Goal: Task Accomplishment & Management: Manage account settings

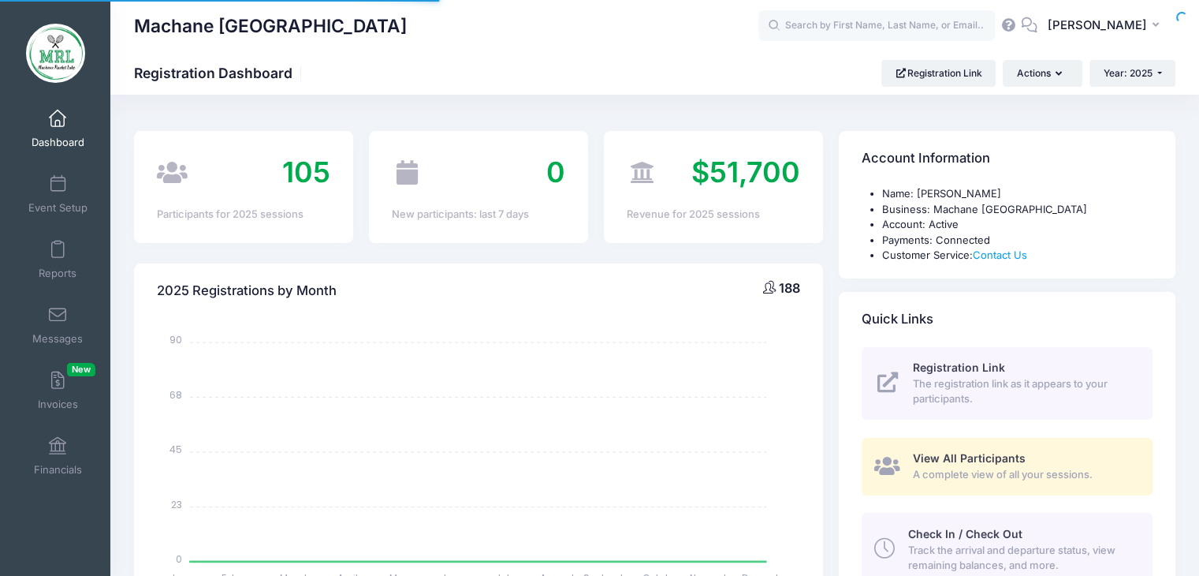
select select
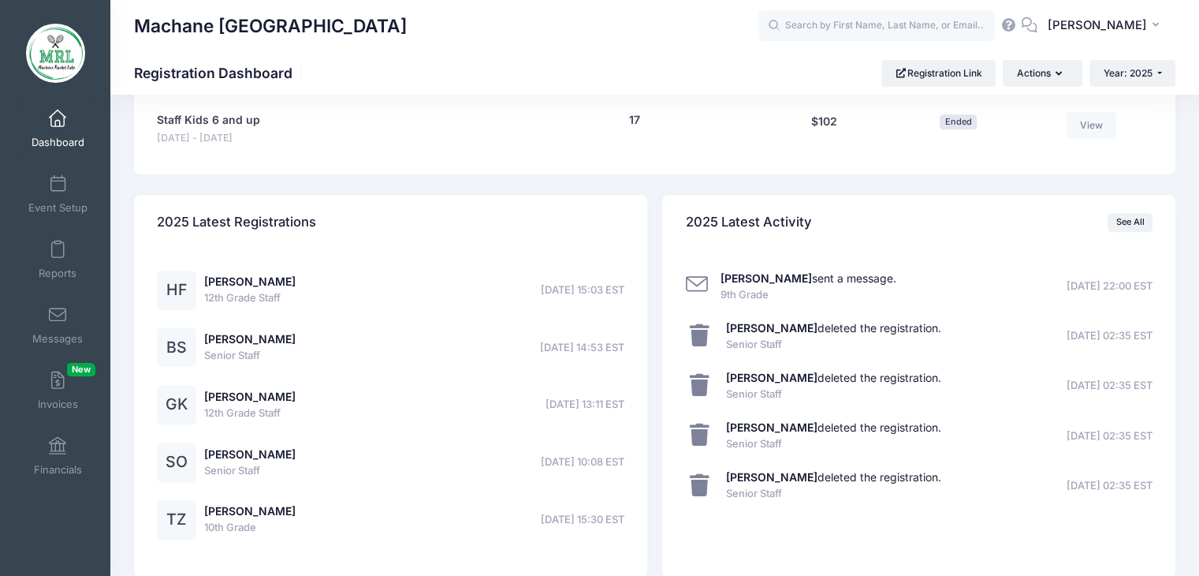
scroll to position [1158, 0]
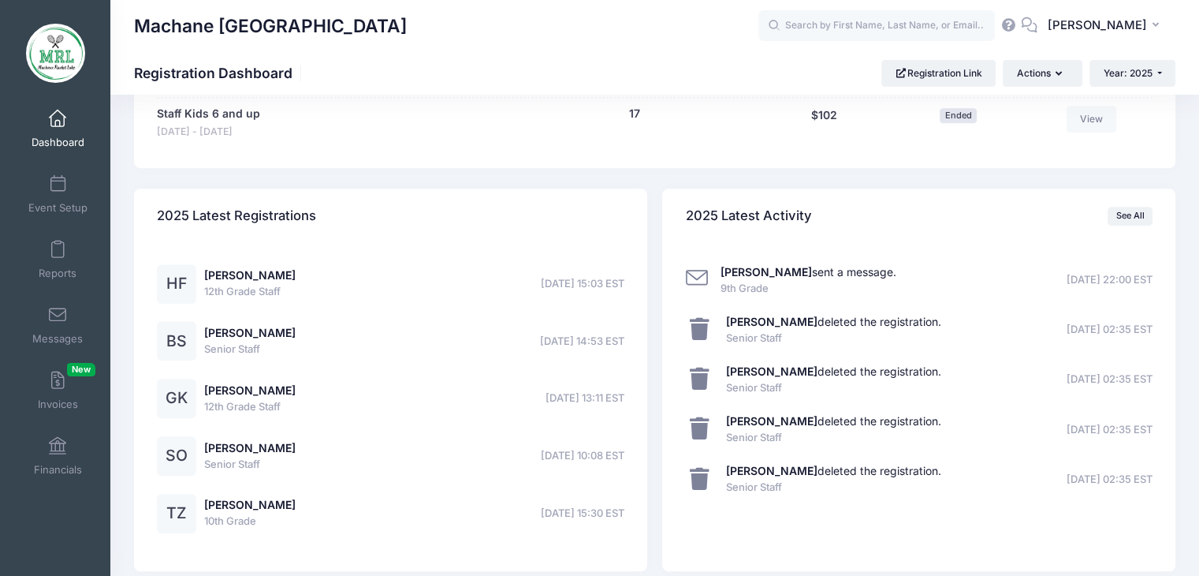
click at [823, 259] on div "Sara Gleiberman sent a message. 9th Grade 08/30/2025 22:00 EST 08/30/2025 22:00…" at bounding box center [918, 408] width 513 height 328
click at [822, 265] on link "Sara Gleiberman sent a message." at bounding box center [809, 271] width 176 height 13
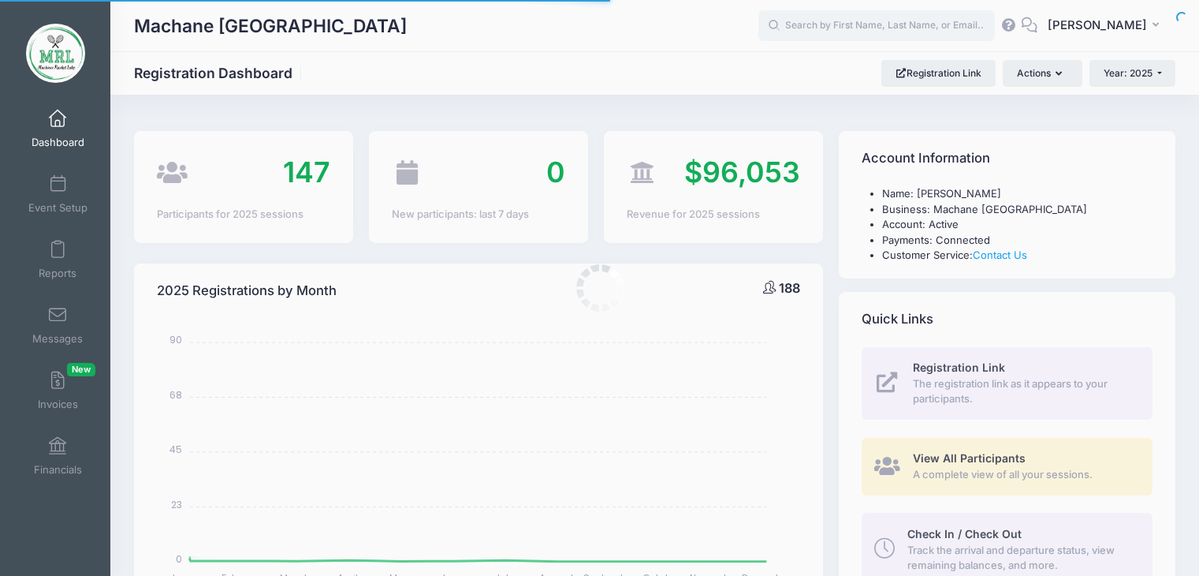
select select
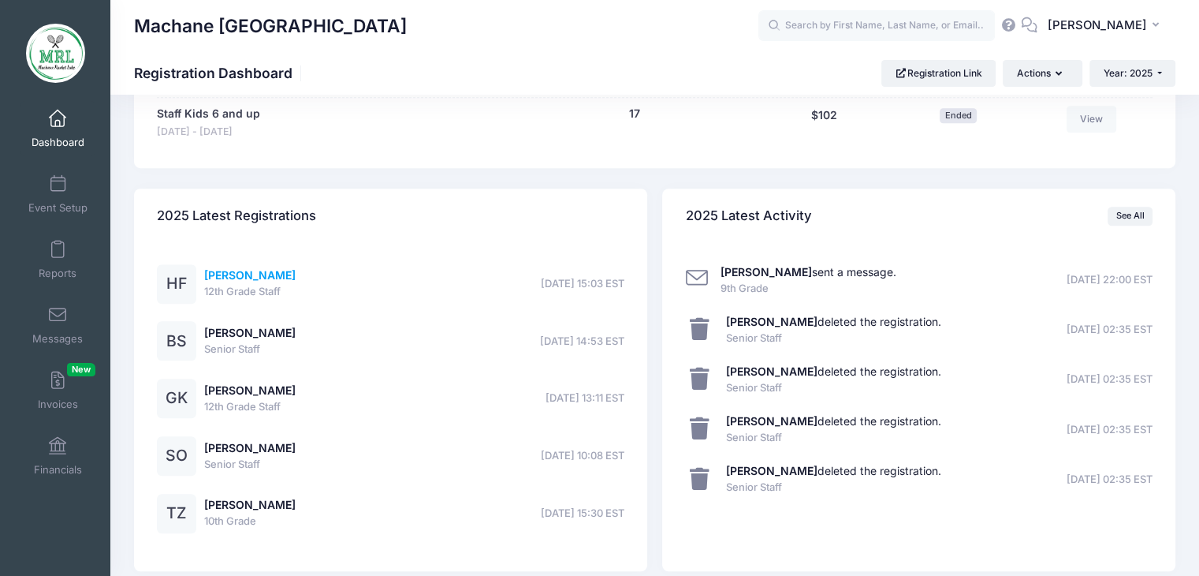
click at [285, 271] on link "[PERSON_NAME]" at bounding box center [249, 274] width 91 height 13
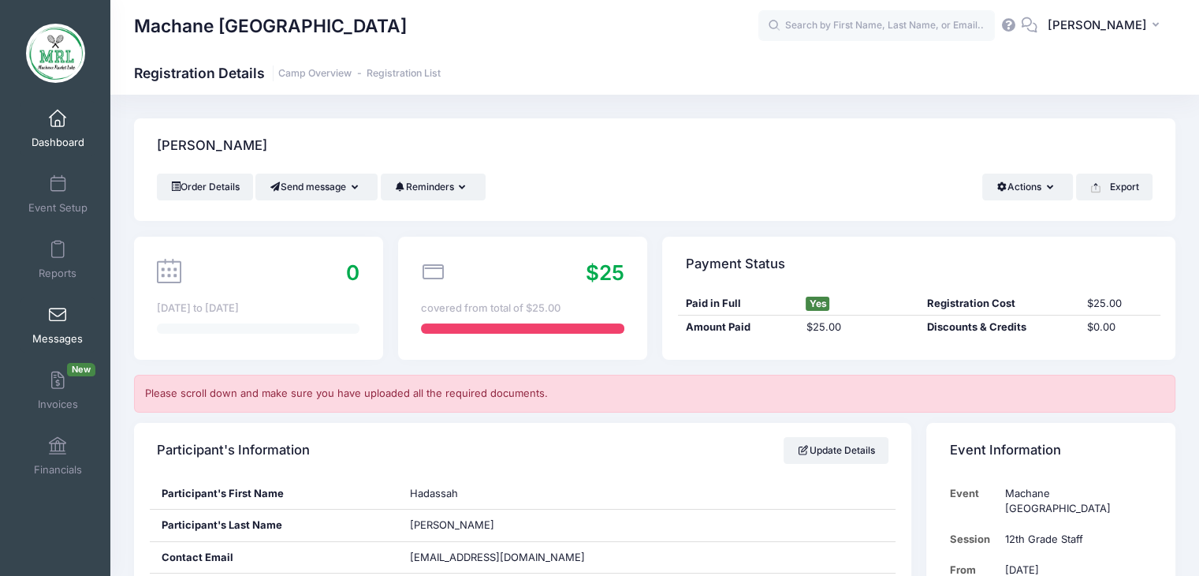
click at [58, 311] on span at bounding box center [58, 315] width 0 height 17
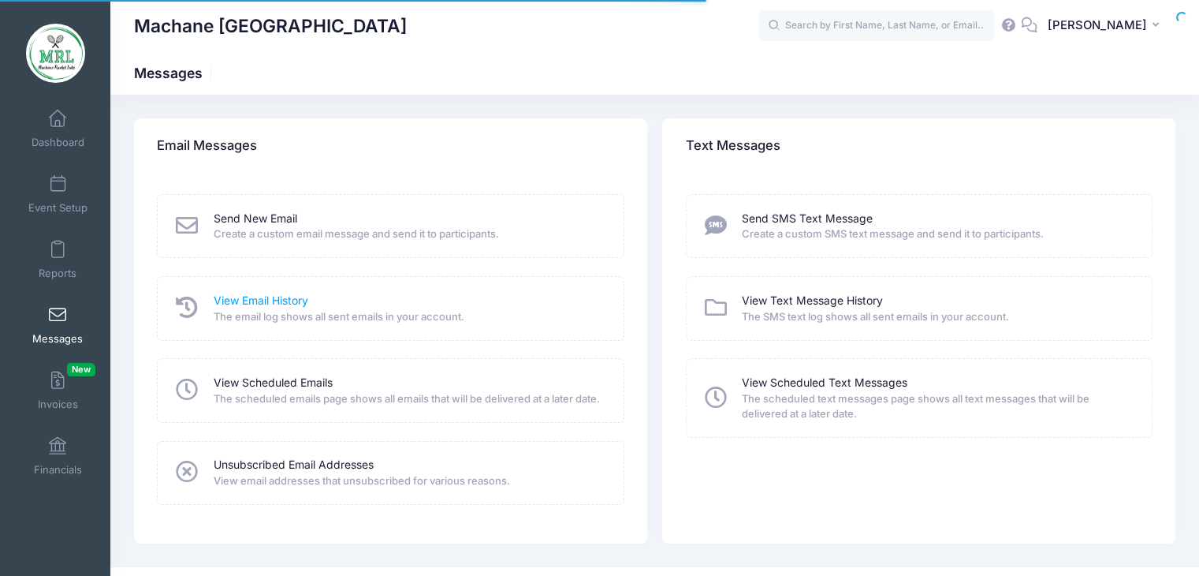
click at [238, 300] on link "View Email History" at bounding box center [261, 301] width 95 height 17
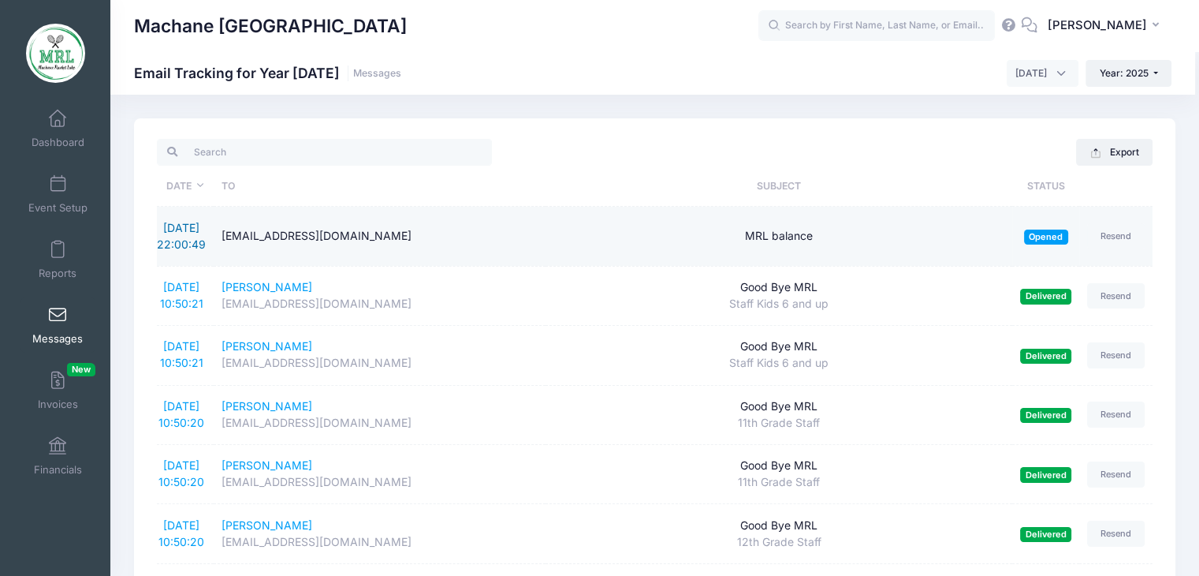
click at [183, 237] on link "8/30/2025 22:00:49" at bounding box center [181, 236] width 49 height 30
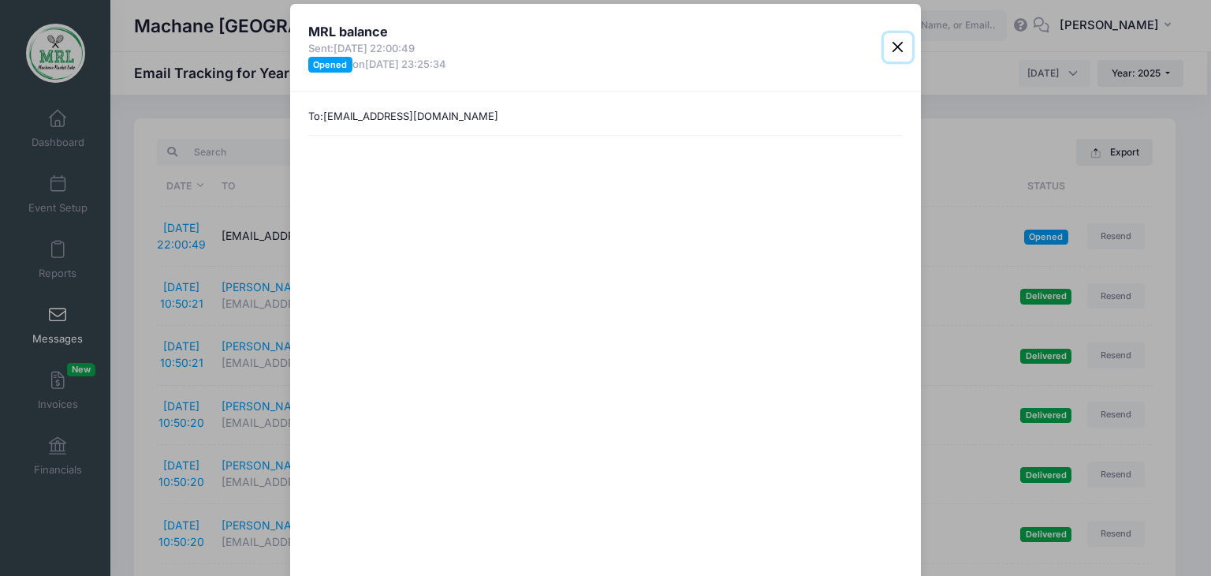
click at [890, 51] on button "Close" at bounding box center [898, 47] width 28 height 28
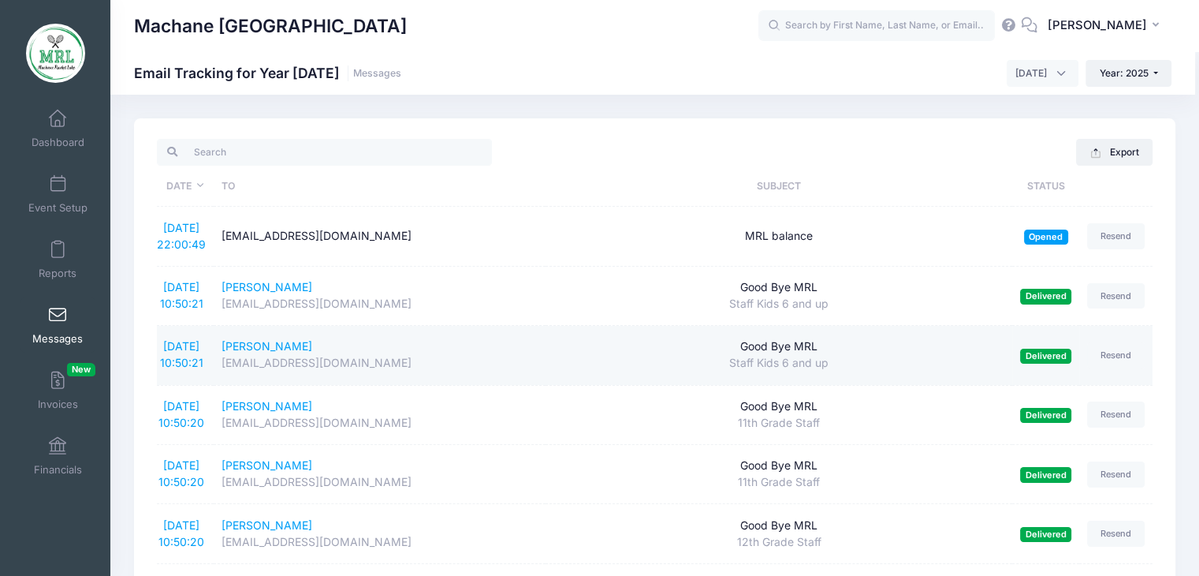
click at [177, 353] on td "8/28/2025 10:50:21" at bounding box center [185, 355] width 57 height 59
click at [173, 359] on link "8/28/2025 10:50:21" at bounding box center [181, 354] width 43 height 30
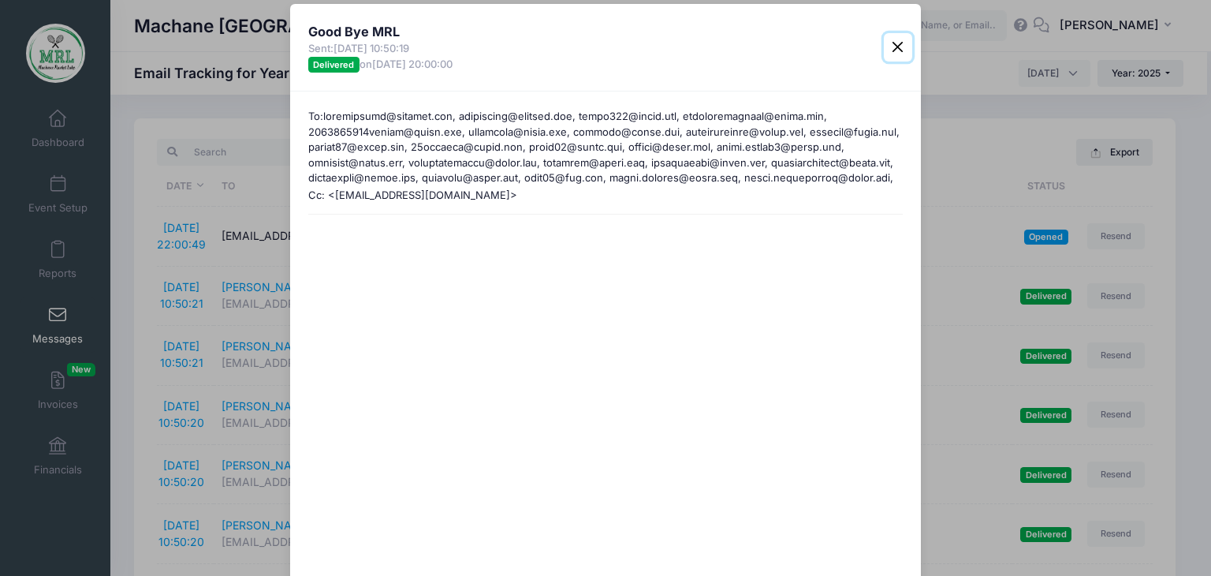
click at [902, 44] on button "Close" at bounding box center [898, 47] width 28 height 28
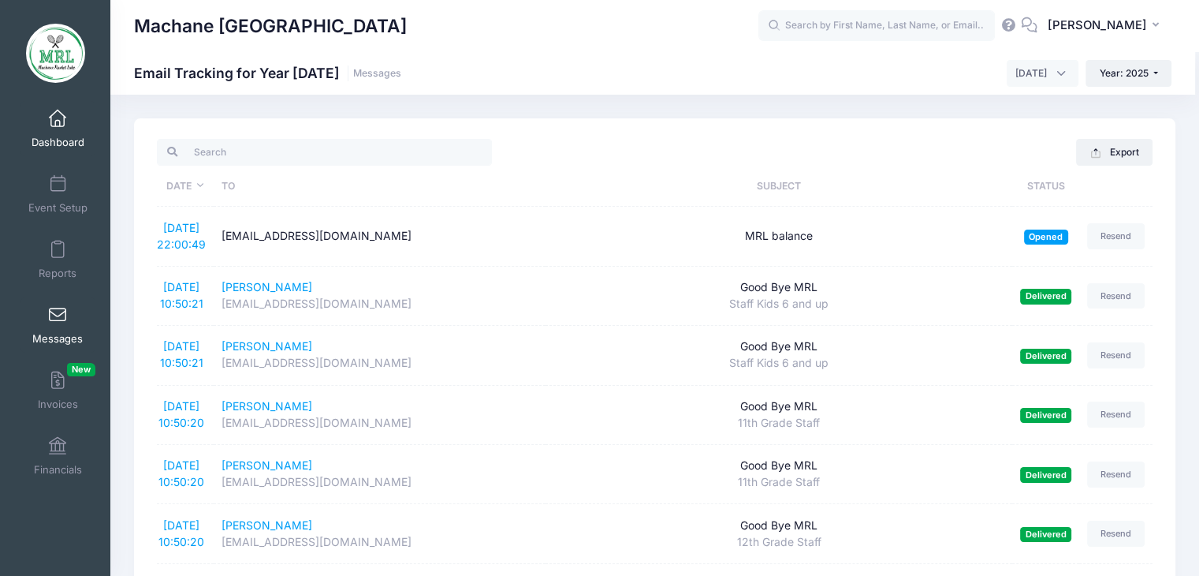
click at [38, 136] on span "Dashboard" at bounding box center [58, 142] width 53 height 13
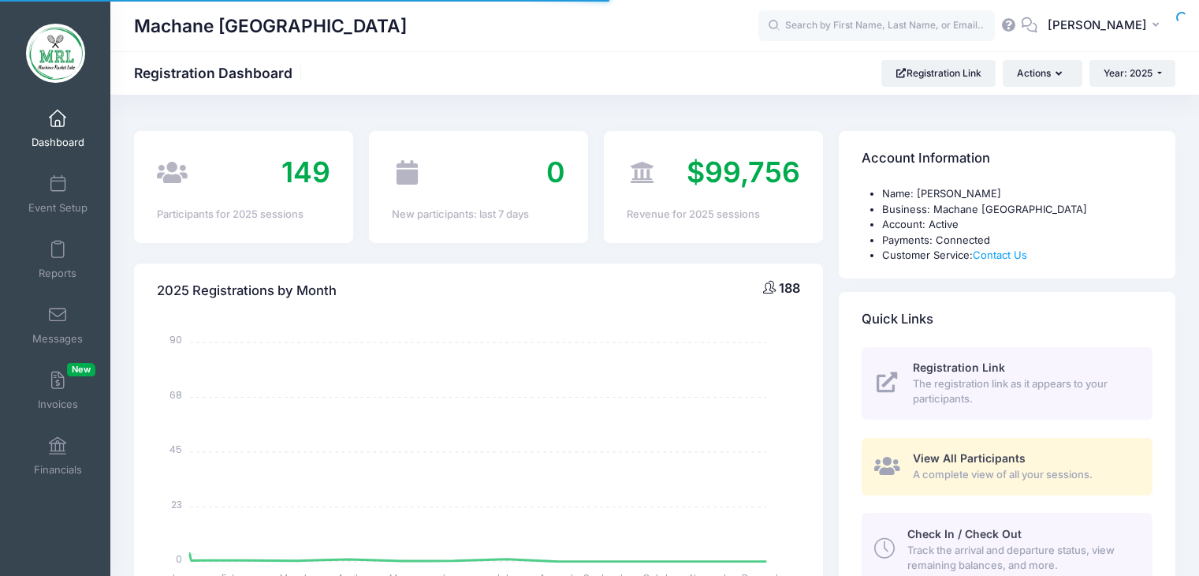
select select
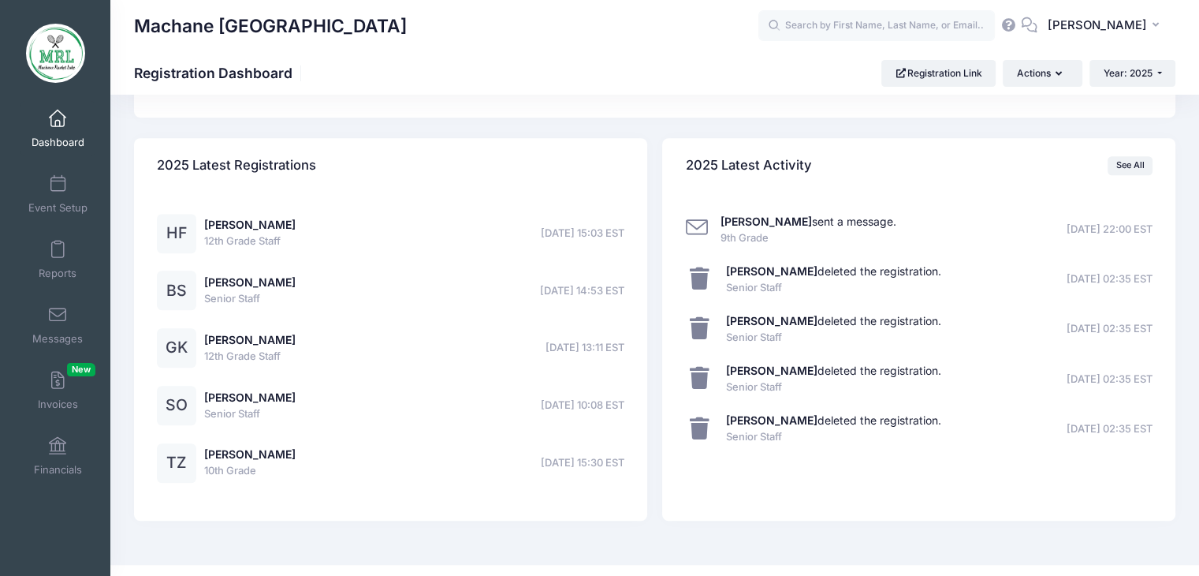
scroll to position [1204, 0]
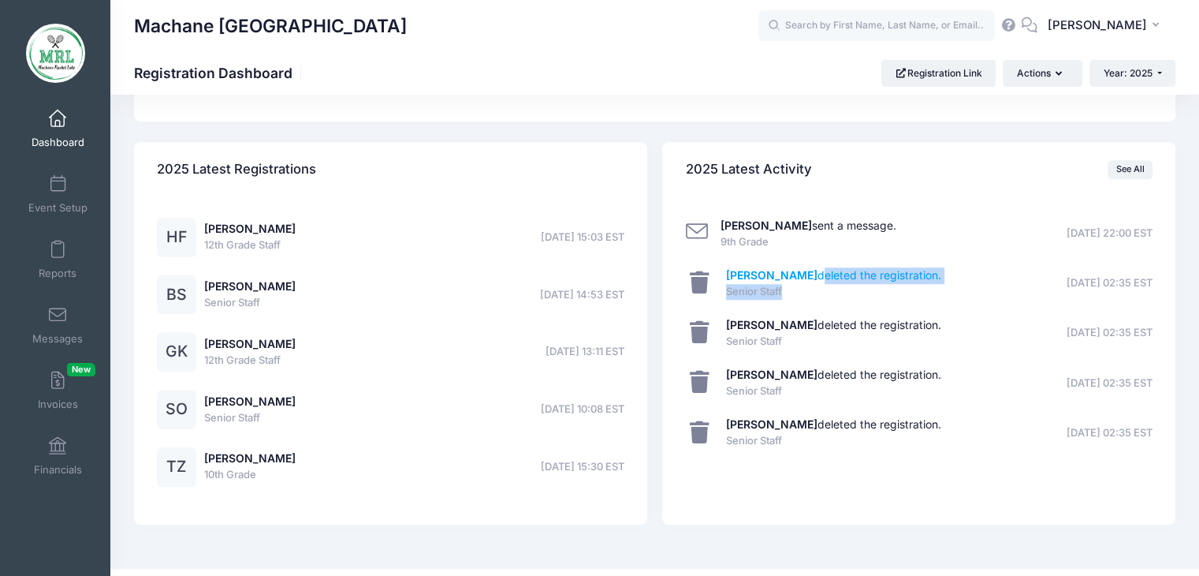
drag, startPoint x: 804, startPoint y: 287, endPoint x: 813, endPoint y: 276, distance: 14.0
click at [813, 276] on div "Miriam Twersky deleted the registration. Senior Staff 08/27/2025 02:35 EST" at bounding box center [833, 283] width 215 height 32
click at [813, 276] on link "Miriam Twersky deleted the registration." at bounding box center [833, 274] width 215 height 13
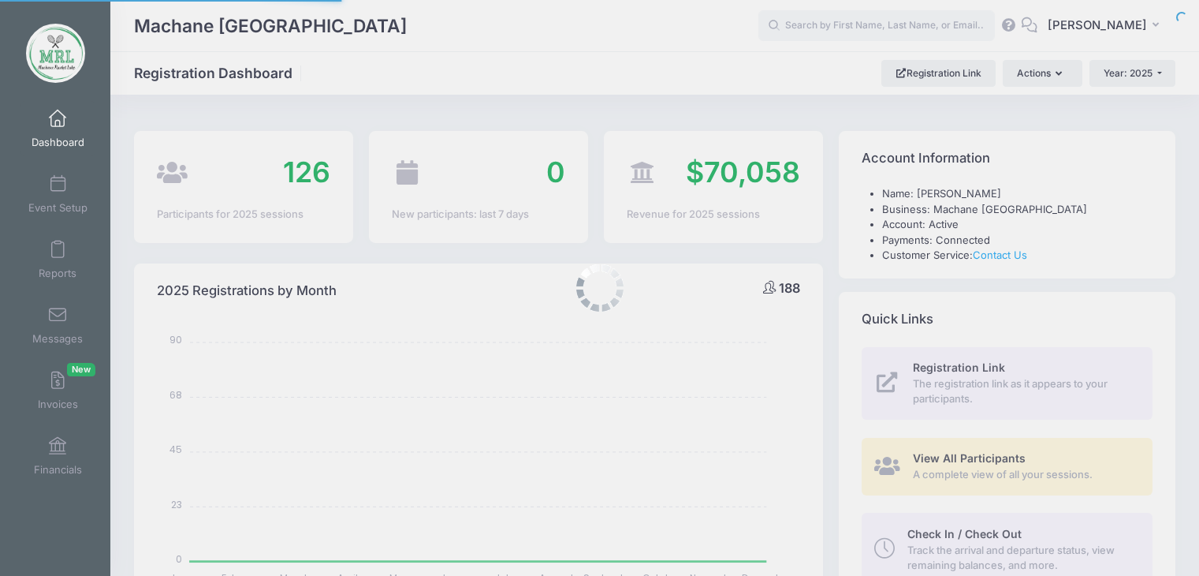
select select
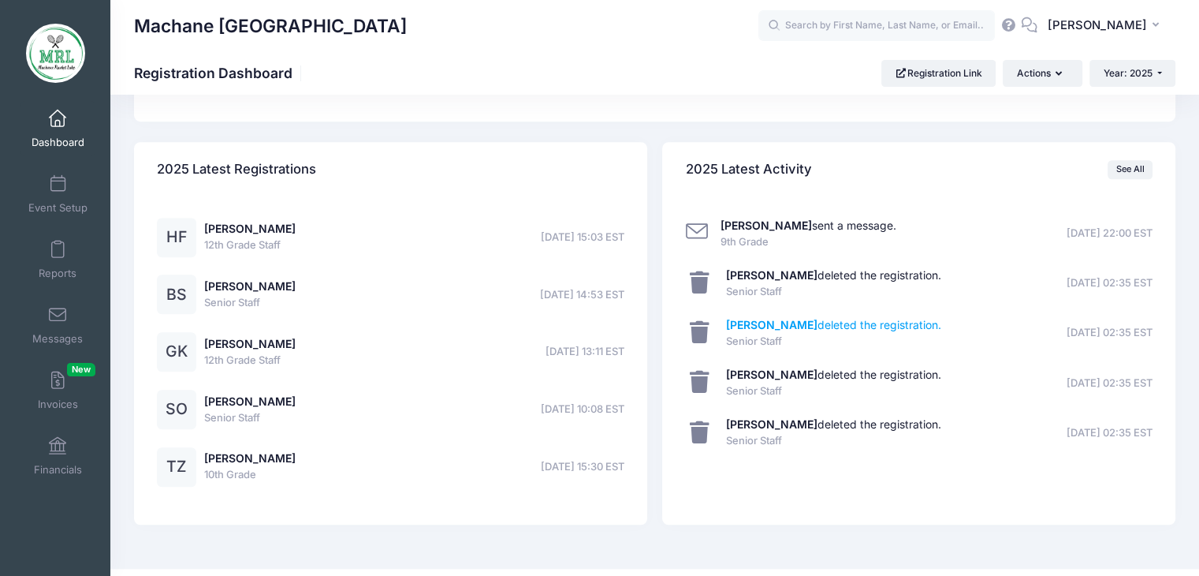
click at [767, 323] on strong "Miriam Twersky" at bounding box center [771, 324] width 91 height 13
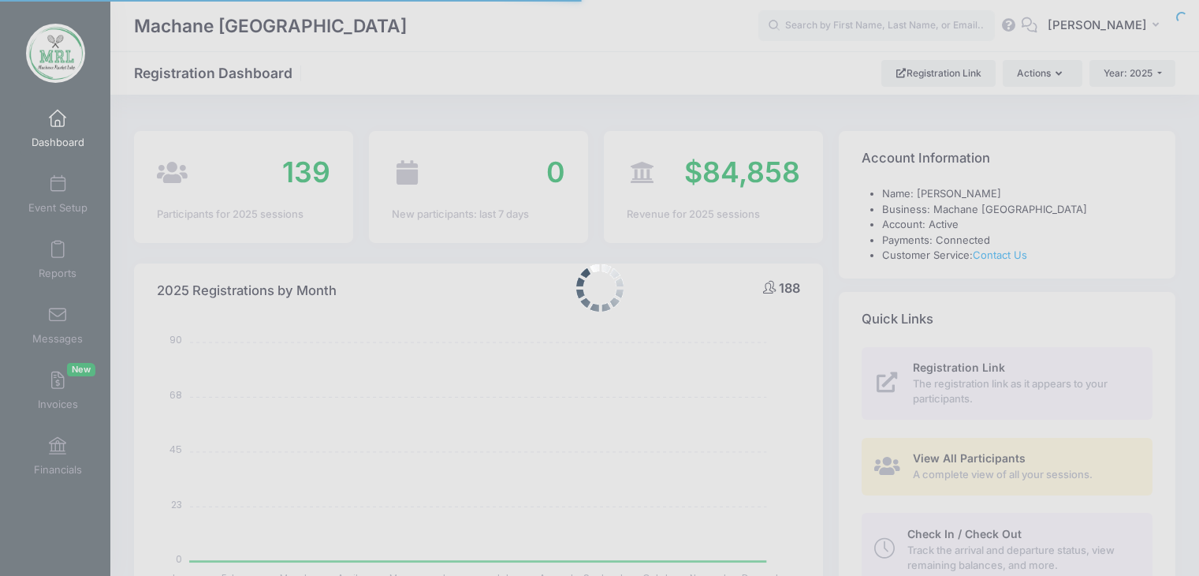
select select
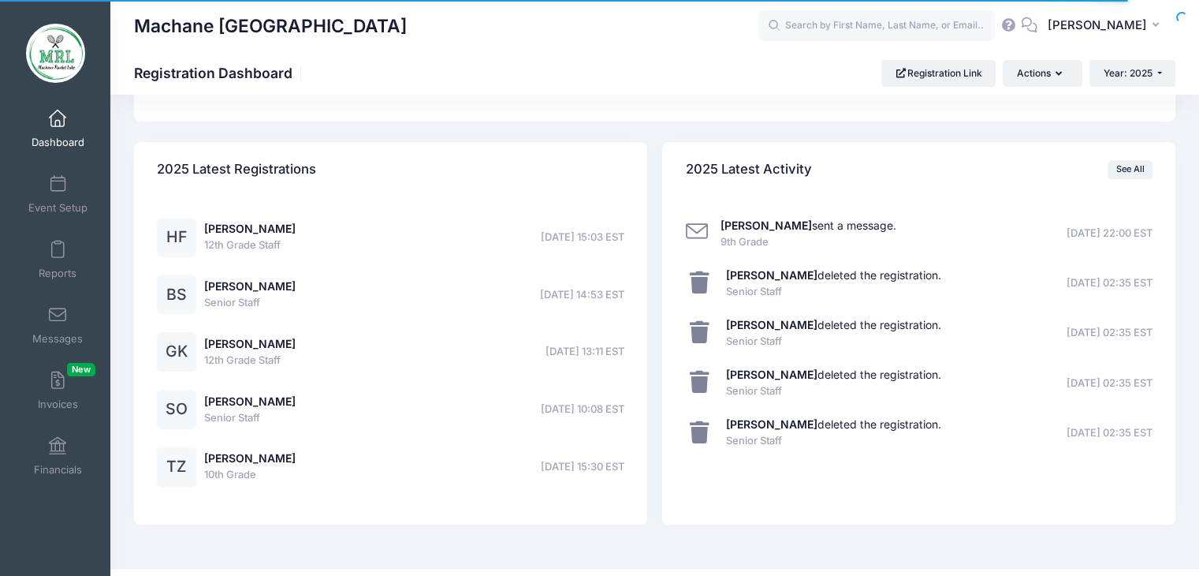
click at [58, 320] on span at bounding box center [58, 315] width 0 height 17
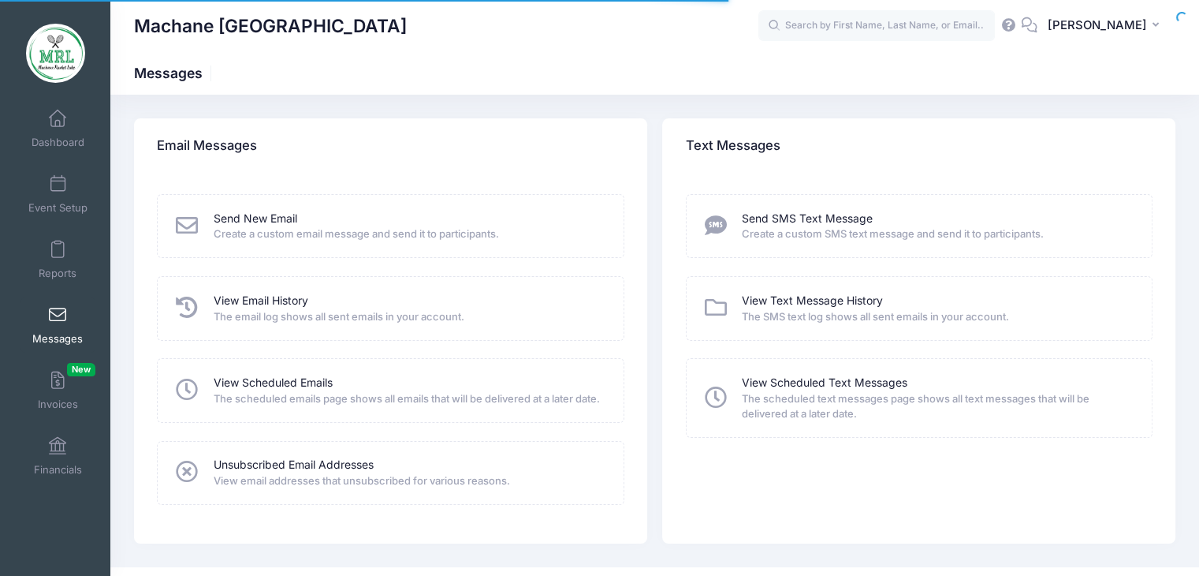
click at [241, 289] on div "View Email History The email log shows all sent emails in your account." at bounding box center [390, 308] width 467 height 64
click at [242, 297] on link "View Email History" at bounding box center [261, 301] width 95 height 17
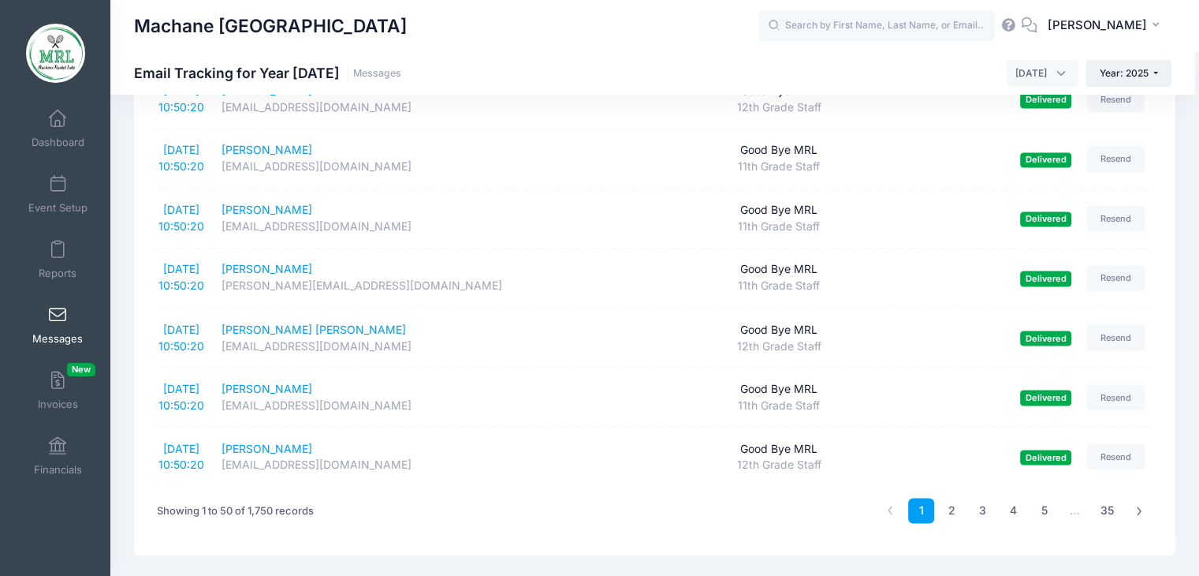
scroll to position [2725, 0]
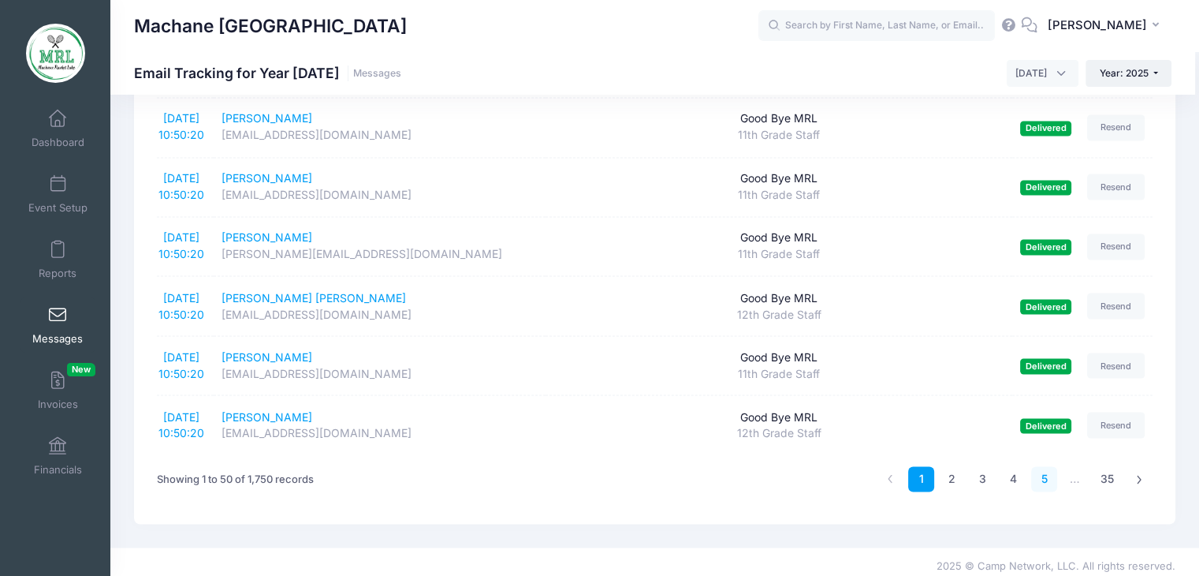
click at [1044, 482] on link "5" at bounding box center [1044, 479] width 26 height 26
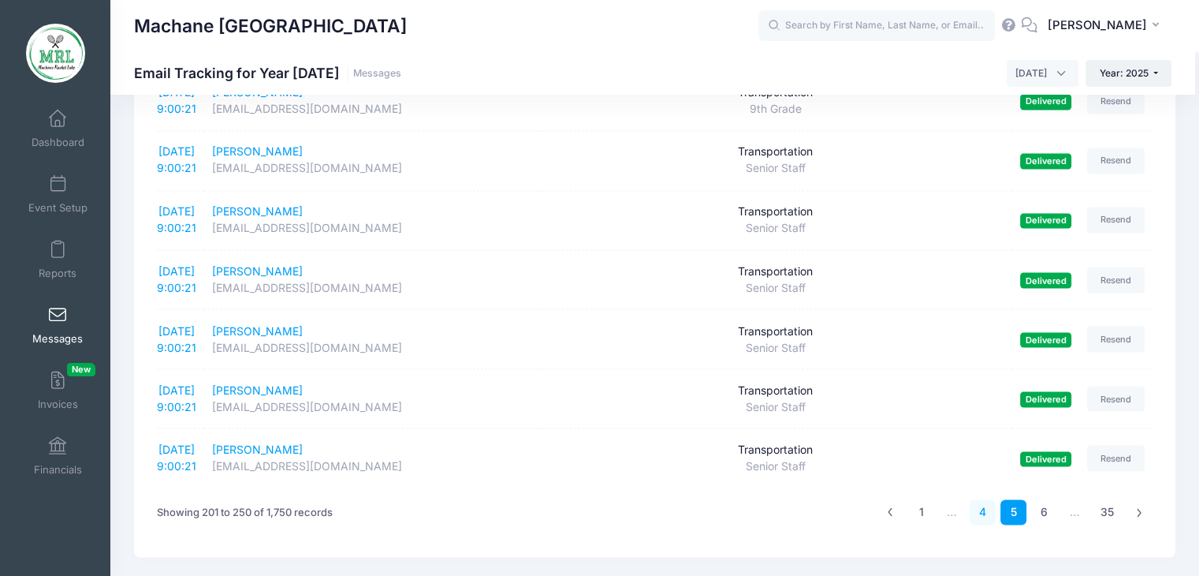
click at [980, 499] on link "4" at bounding box center [983, 512] width 26 height 26
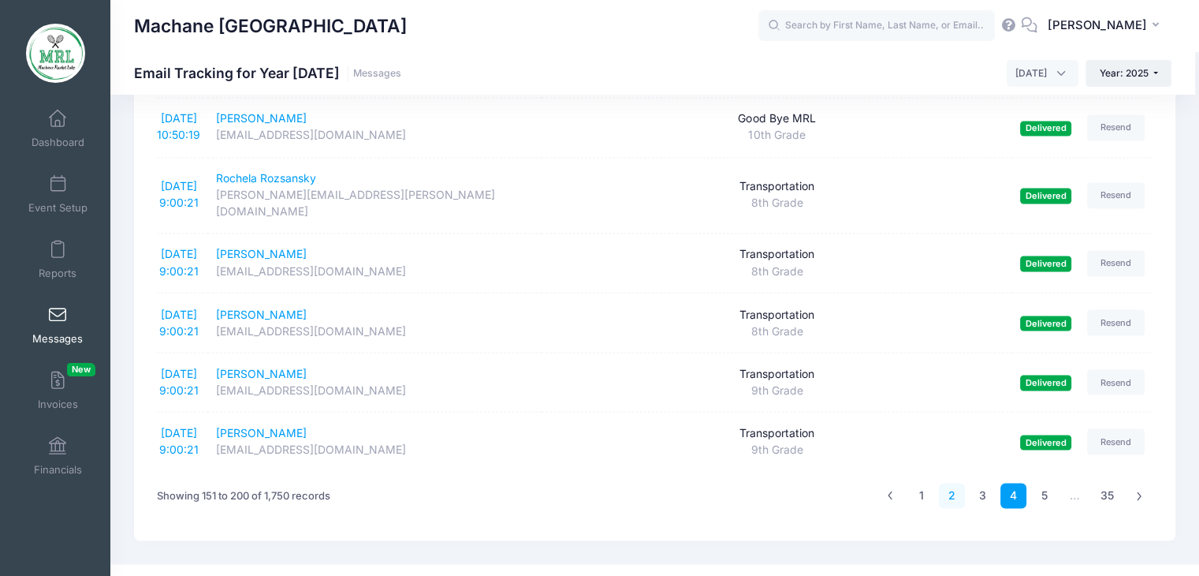
click at [939, 483] on link "2" at bounding box center [952, 496] width 26 height 26
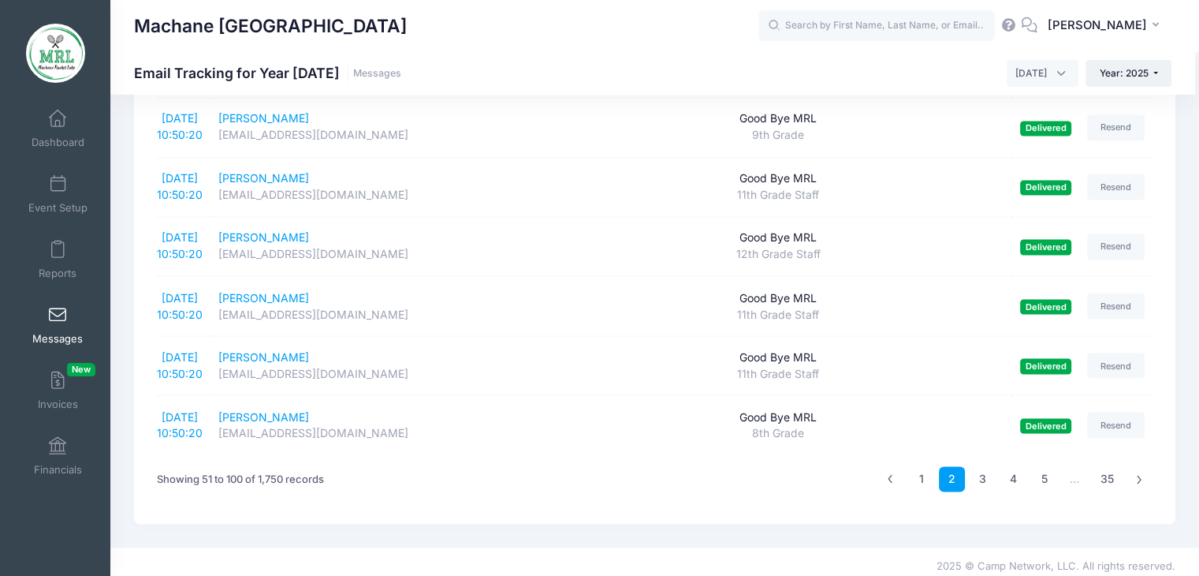
click at [995, 472] on ul "1 2 3 4 5 … 35" at bounding box center [1015, 479] width 275 height 26
click at [987, 476] on link "3" at bounding box center [983, 479] width 26 height 26
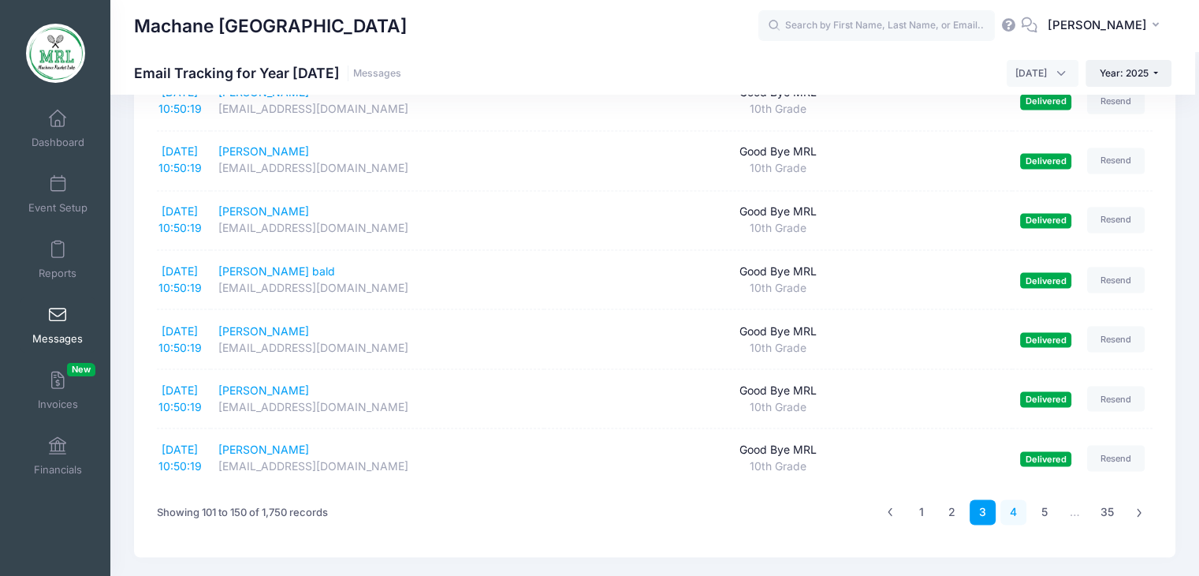
click at [1016, 499] on link "4" at bounding box center [1014, 512] width 26 height 26
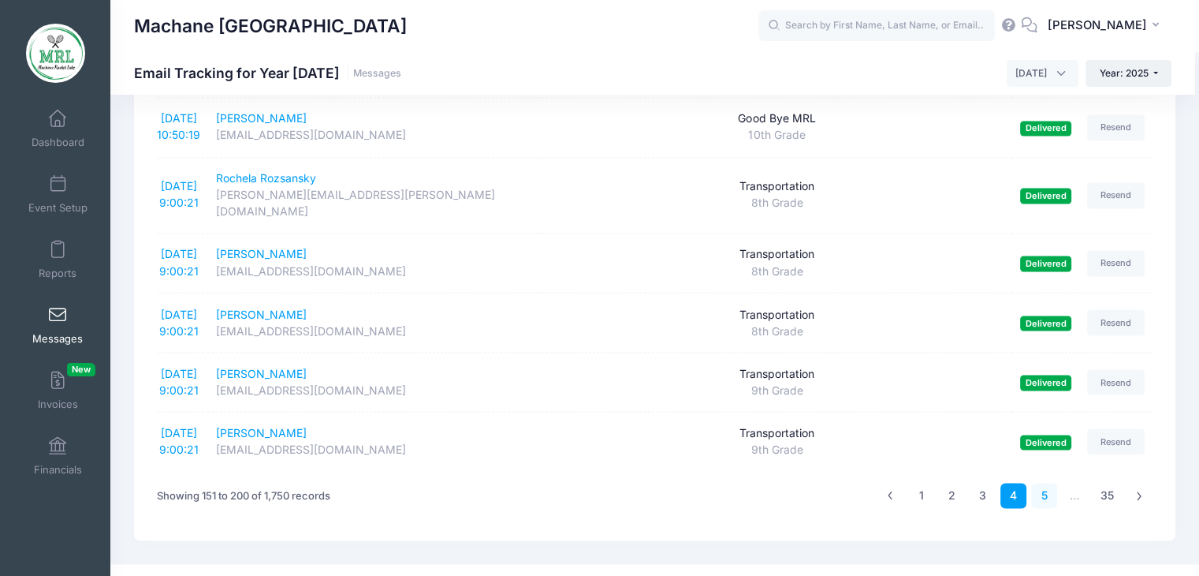
click at [1050, 483] on link "5" at bounding box center [1044, 496] width 26 height 26
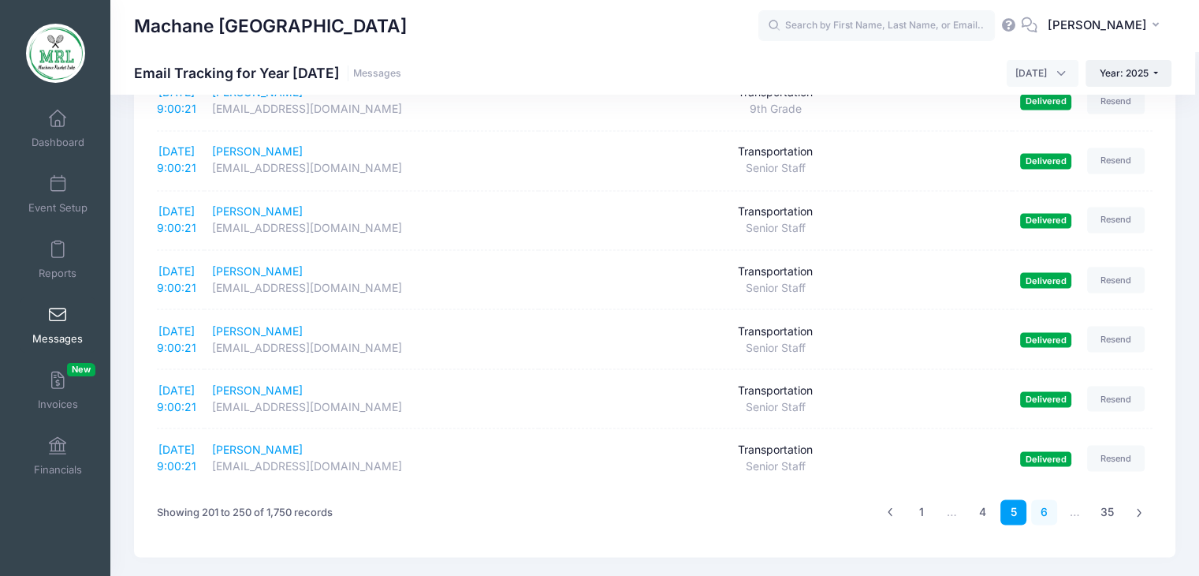
click at [1037, 499] on link "6" at bounding box center [1044, 512] width 26 height 26
click at [1050, 499] on link "7" at bounding box center [1044, 512] width 26 height 26
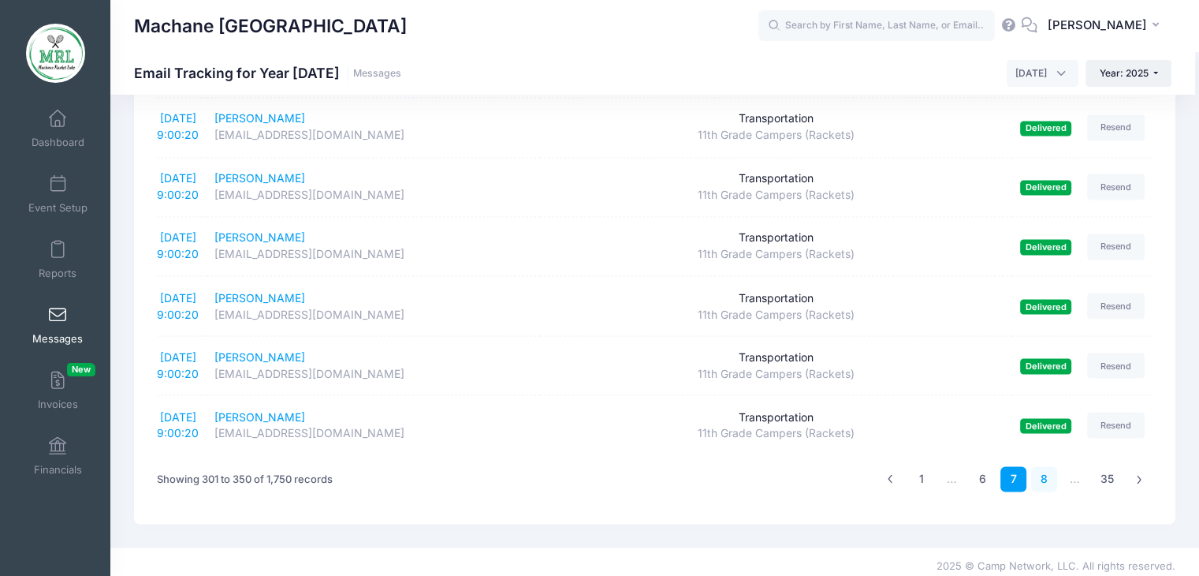
click at [1046, 480] on link "8" at bounding box center [1044, 479] width 26 height 26
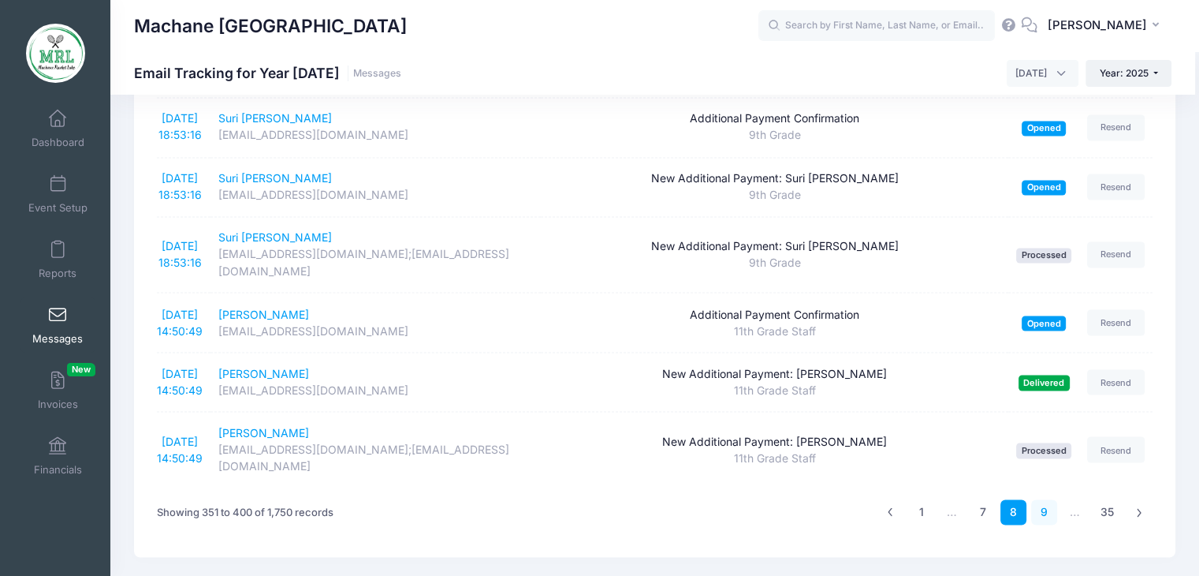
click at [1039, 499] on link "9" at bounding box center [1044, 512] width 26 height 26
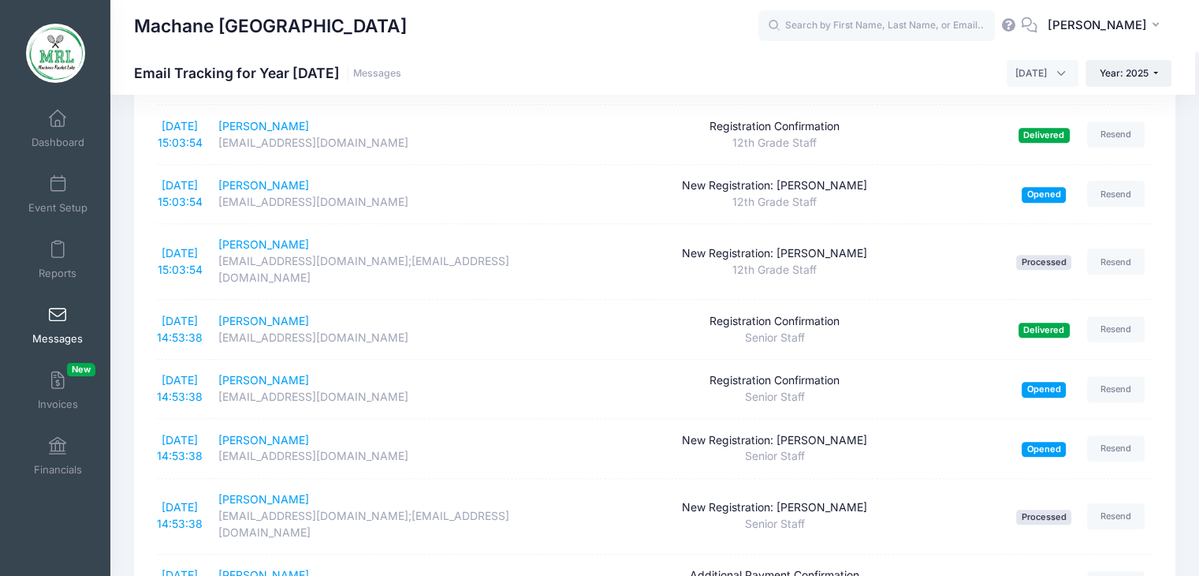
scroll to position [1035, 0]
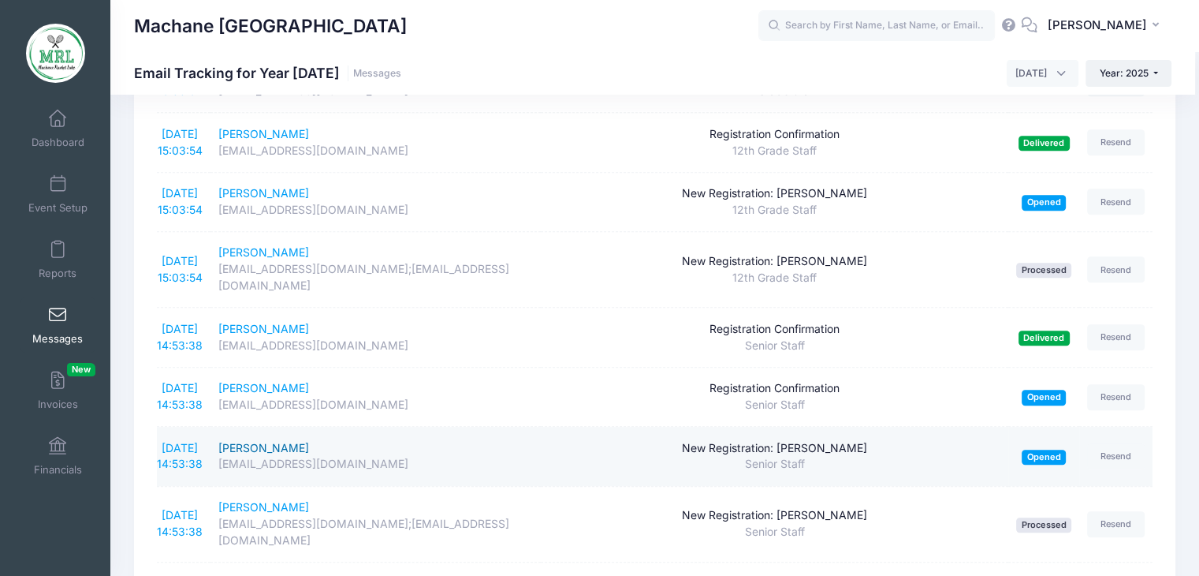
click at [229, 440] on div "Bracha Schick" at bounding box center [375, 448] width 315 height 17
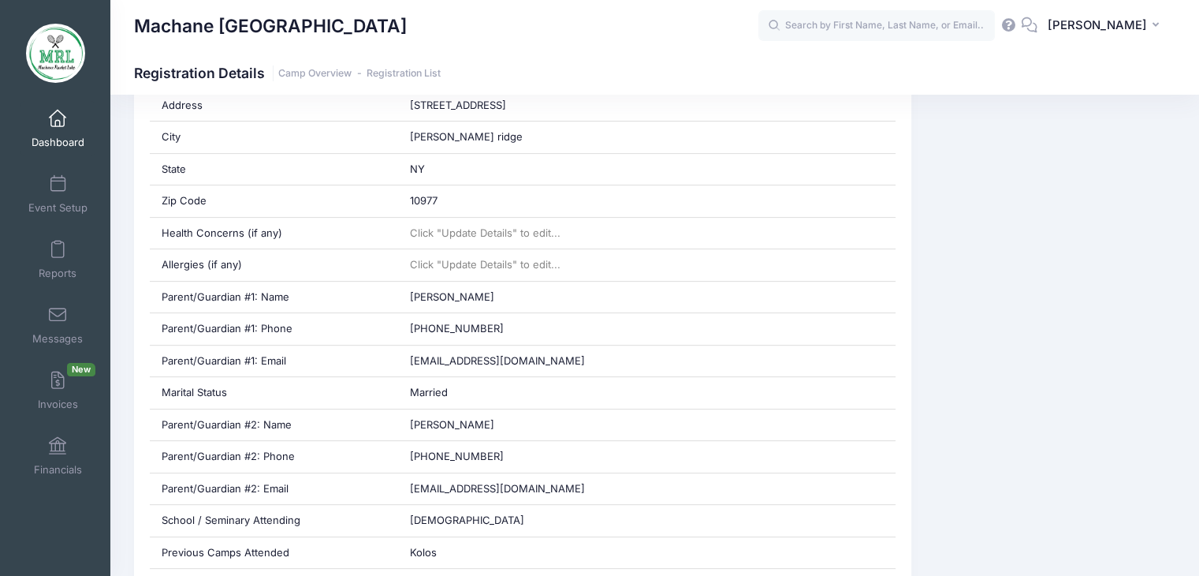
scroll to position [555, 0]
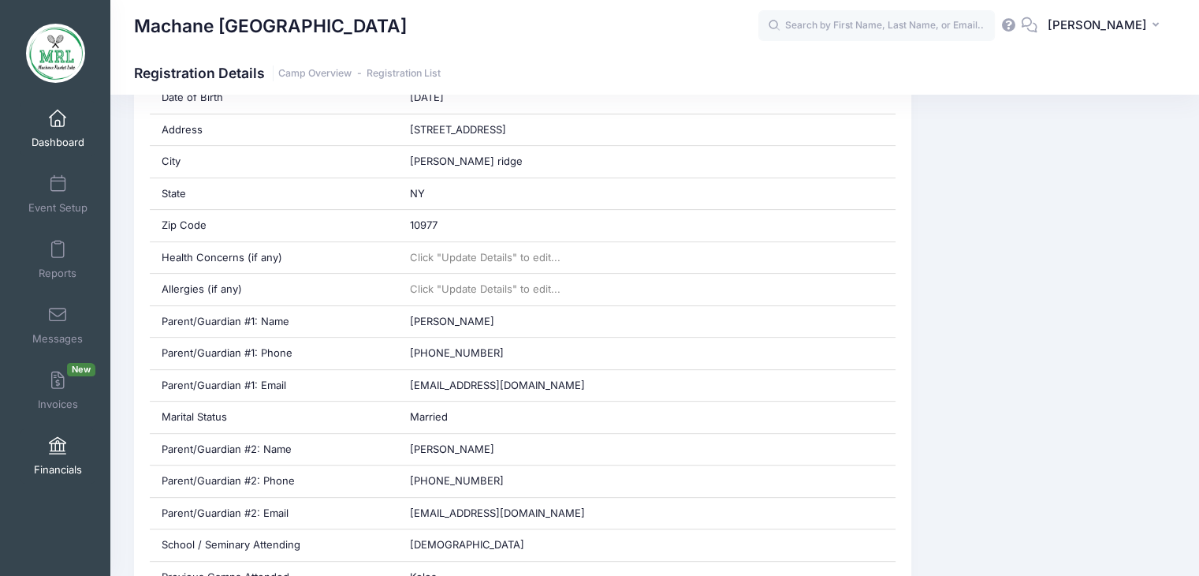
click at [58, 453] on span at bounding box center [58, 446] width 0 height 17
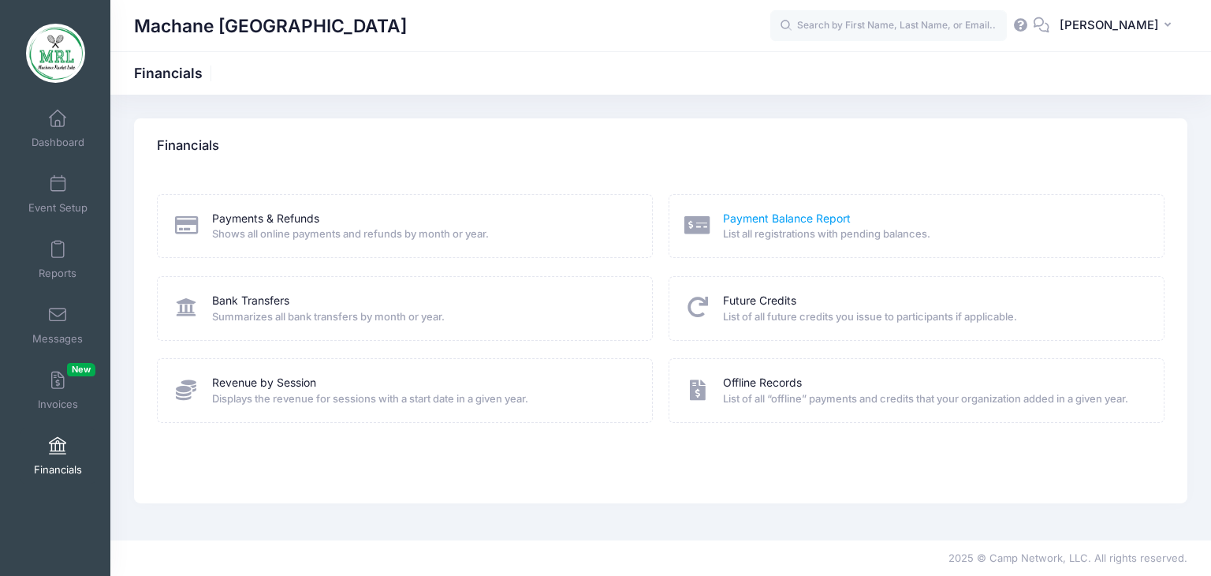
click at [751, 219] on link "Payment Balance Report" at bounding box center [787, 219] width 128 height 17
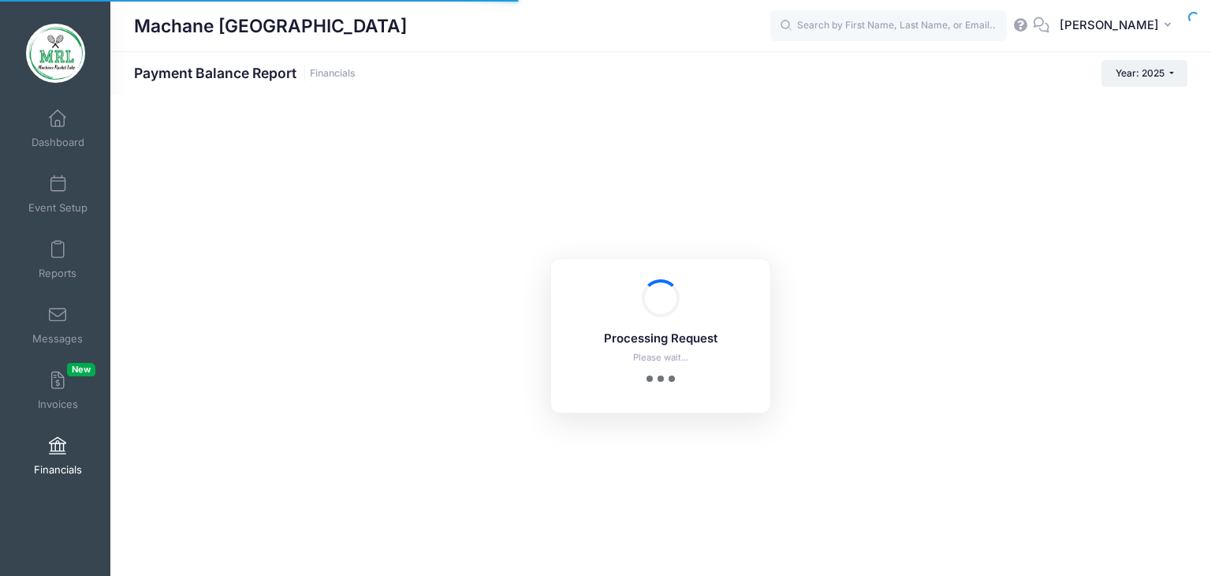
select select "10"
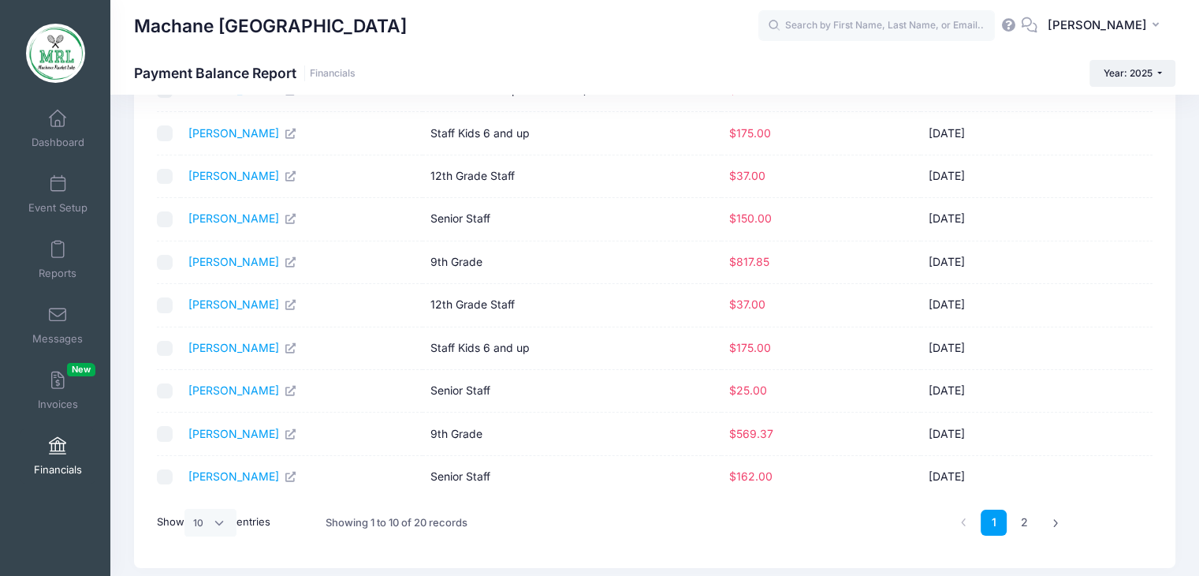
scroll to position [193, 0]
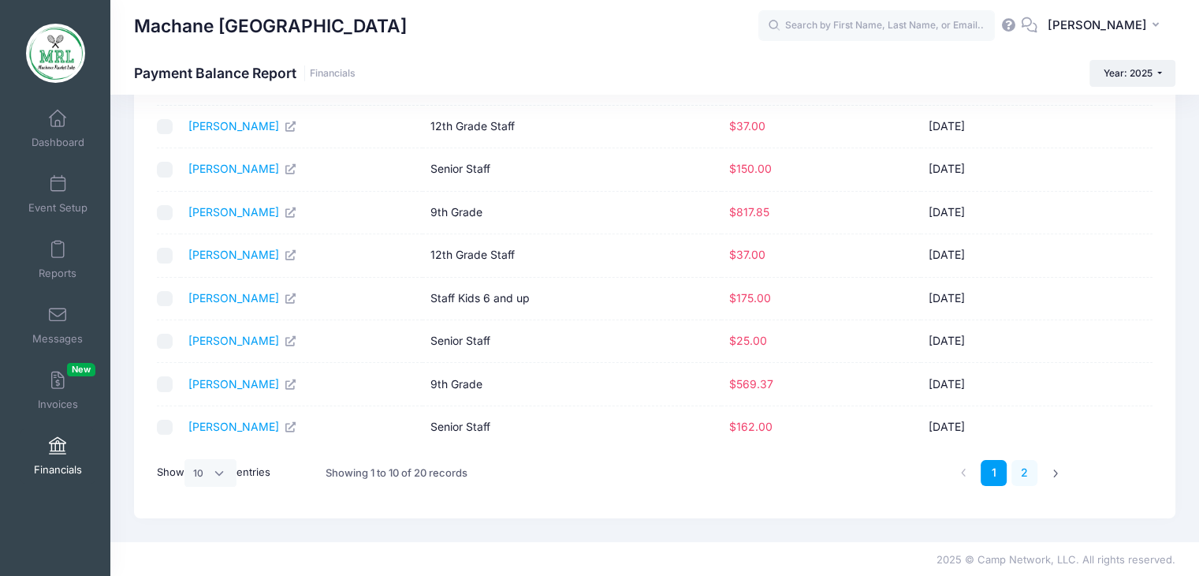
click at [1023, 471] on link "2" at bounding box center [1025, 473] width 26 height 26
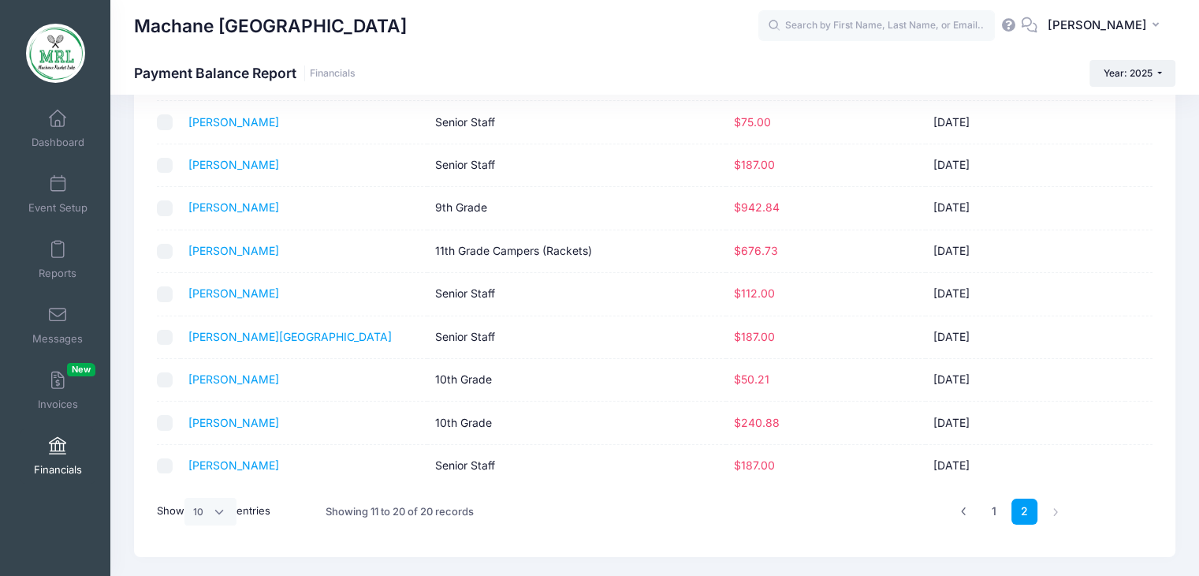
scroll to position [156, 0]
click at [234, 416] on link "Werner, Malky" at bounding box center [233, 420] width 91 height 13
click at [222, 386] on td "Weisz, Faigy" at bounding box center [304, 378] width 247 height 43
click at [222, 380] on link "Weisz, Faigy" at bounding box center [233, 377] width 91 height 13
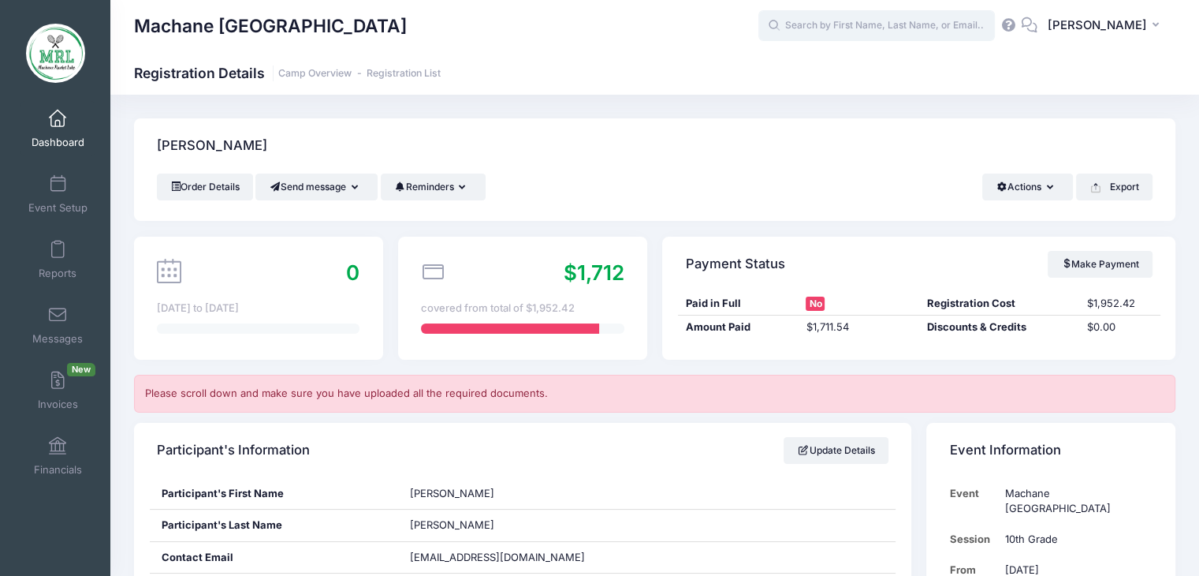
click at [924, 22] on input "text" at bounding box center [877, 26] width 237 height 32
click at [968, 29] on input "text" at bounding box center [877, 26] width 237 height 32
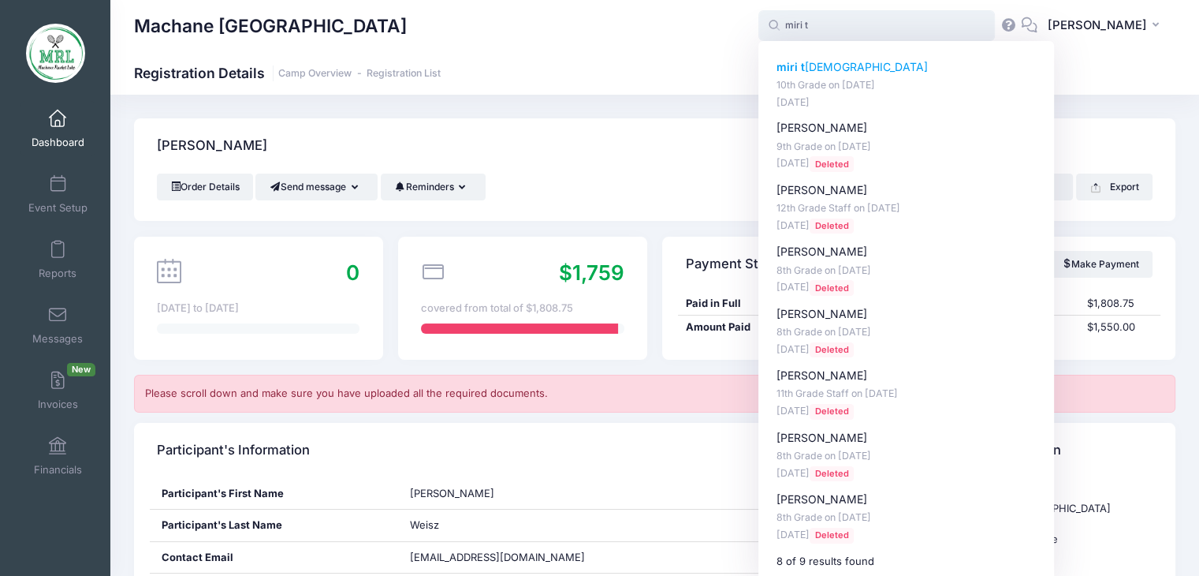
click at [805, 62] on strong "miri t" at bounding box center [791, 66] width 28 height 13
type input "[PERSON_NAME] (10th Grade, [DATE])"
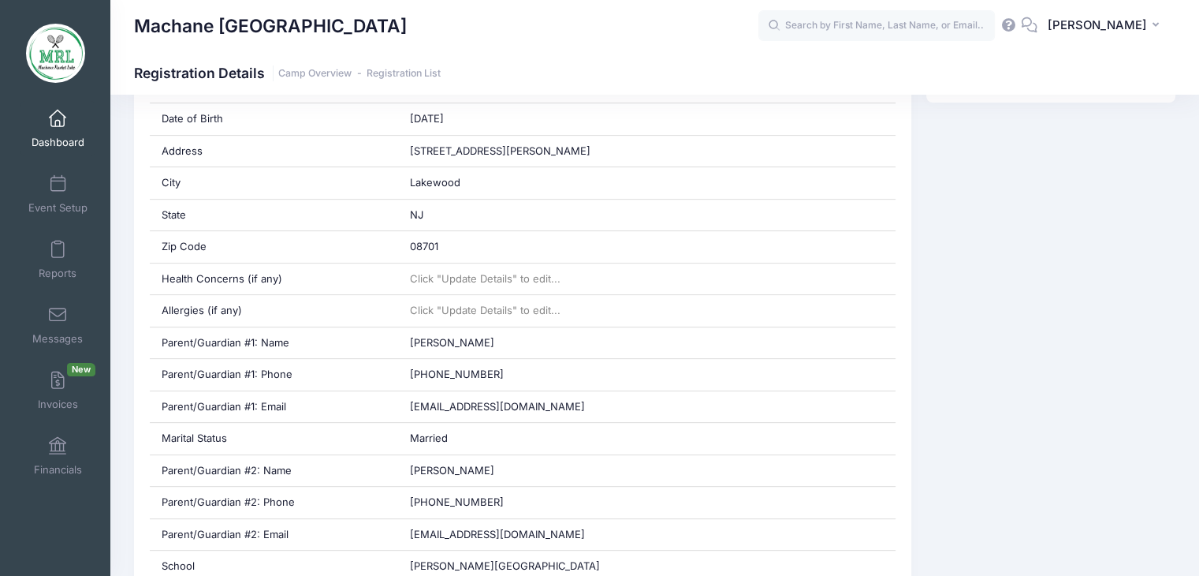
scroll to position [483, 0]
